Goal: Navigation & Orientation: Understand site structure

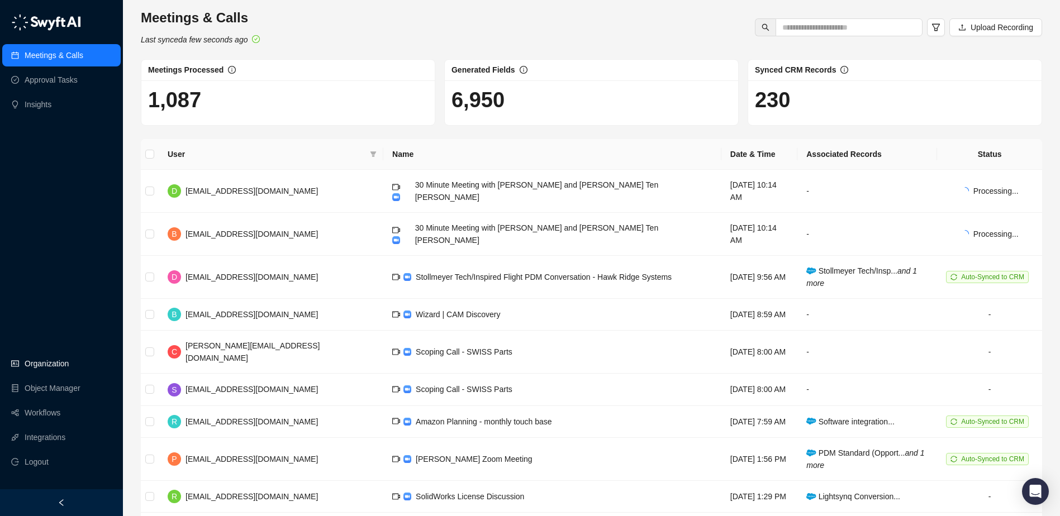
click at [49, 363] on link "Organization" at bounding box center [47, 364] width 44 height 22
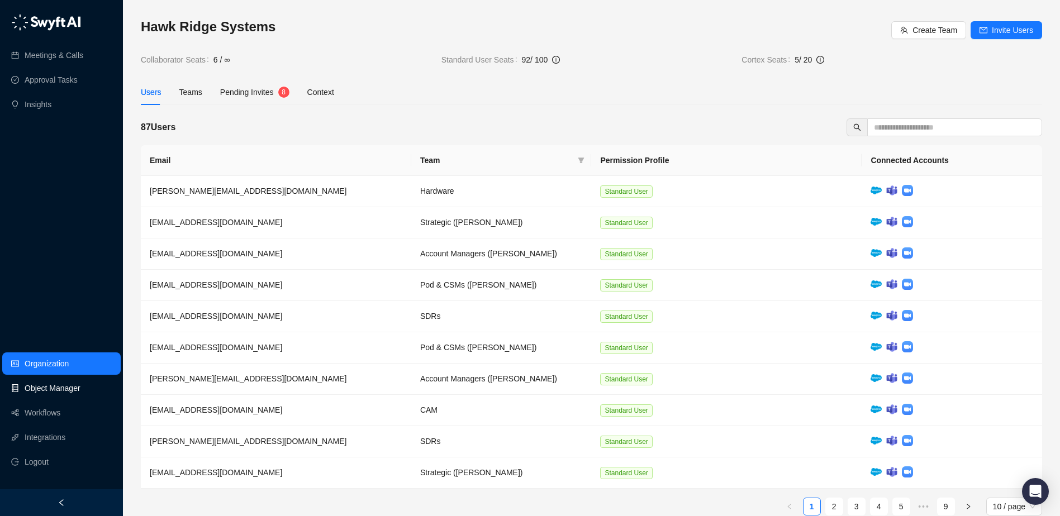
click at [56, 392] on link "Object Manager" at bounding box center [53, 388] width 56 height 22
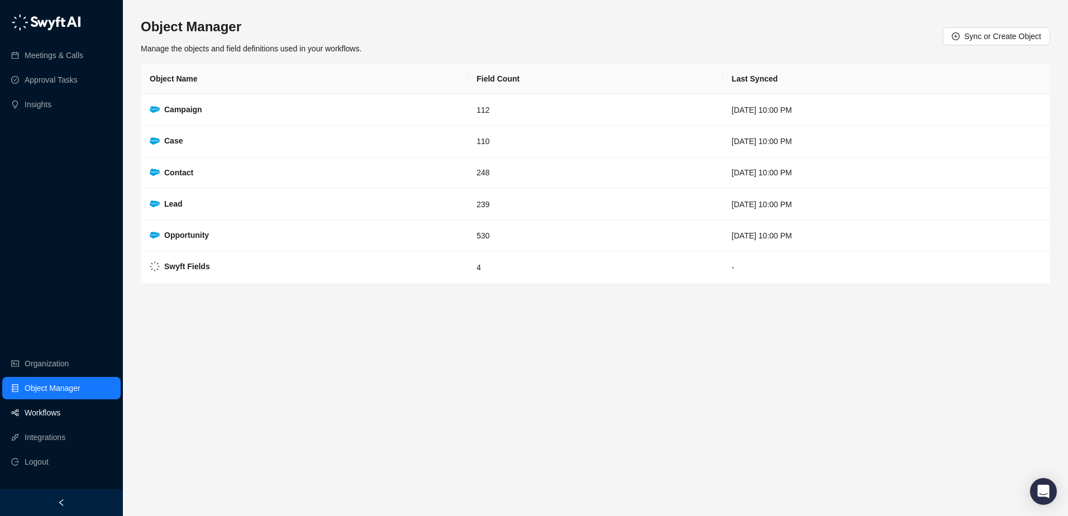
click at [55, 420] on link "Workflows" at bounding box center [43, 413] width 36 height 22
